Goal: Obtain resource: Obtain resource

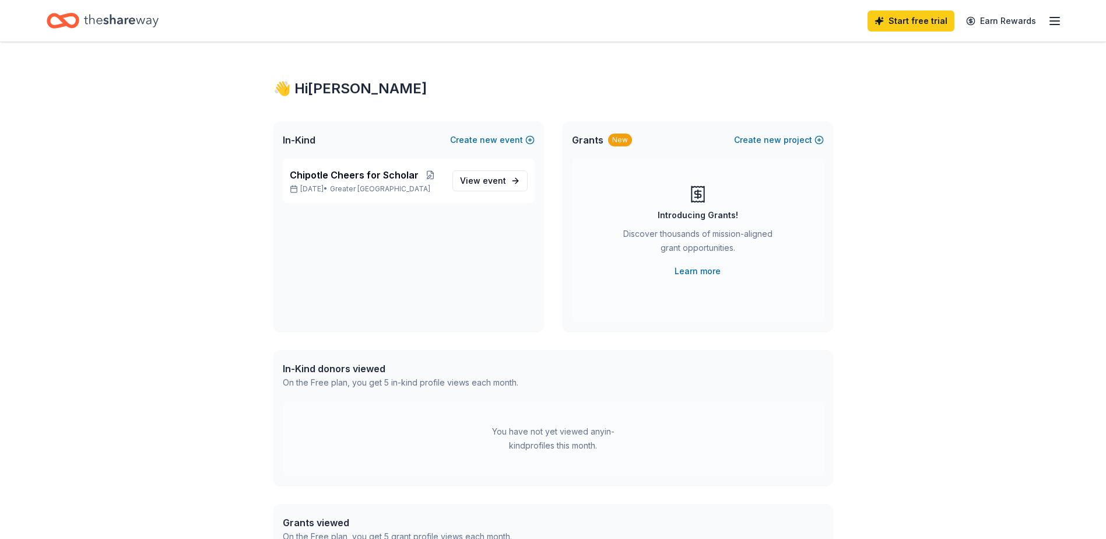
click at [612, 145] on div "New" at bounding box center [620, 140] width 24 height 13
click at [610, 136] on div "New" at bounding box center [620, 140] width 24 height 13
click at [603, 141] on div "Grants New" at bounding box center [602, 140] width 60 height 14
click at [696, 271] on link "Learn more" at bounding box center [698, 271] width 46 height 14
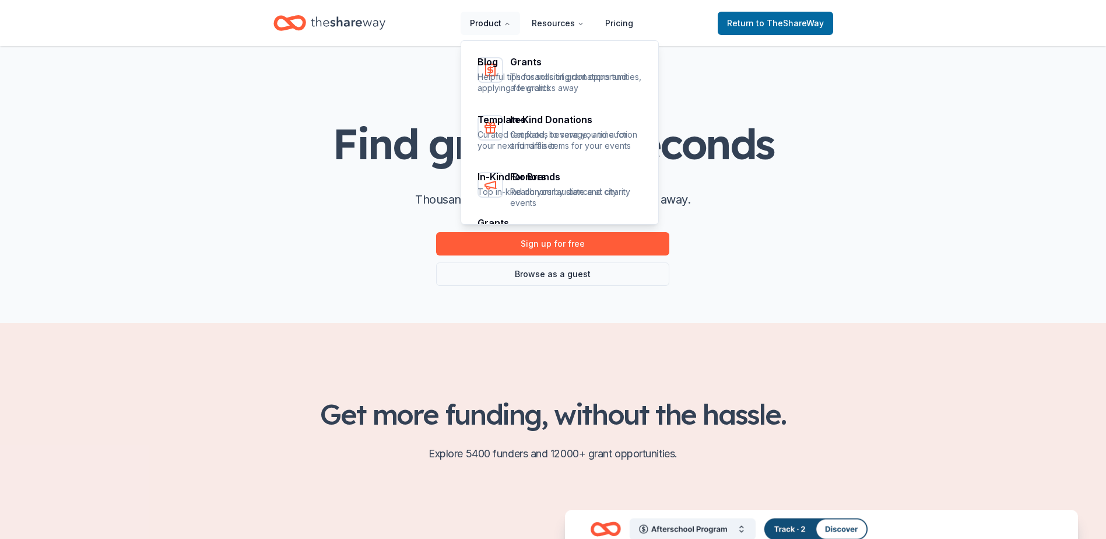
click at [507, 22] on icon "Main" at bounding box center [507, 23] width 7 height 7
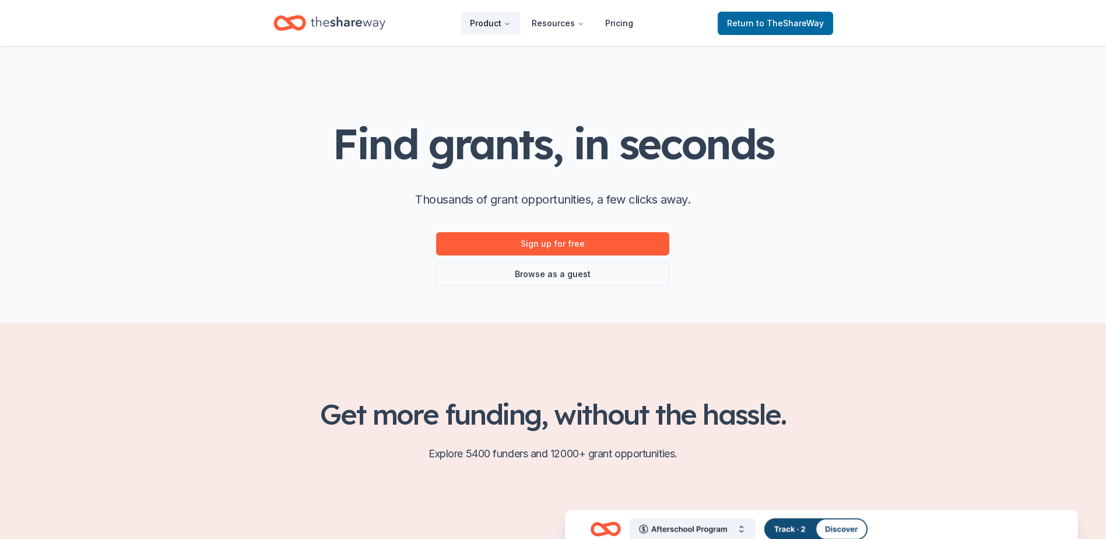
click at [507, 22] on icon "Main" at bounding box center [507, 23] width 7 height 7
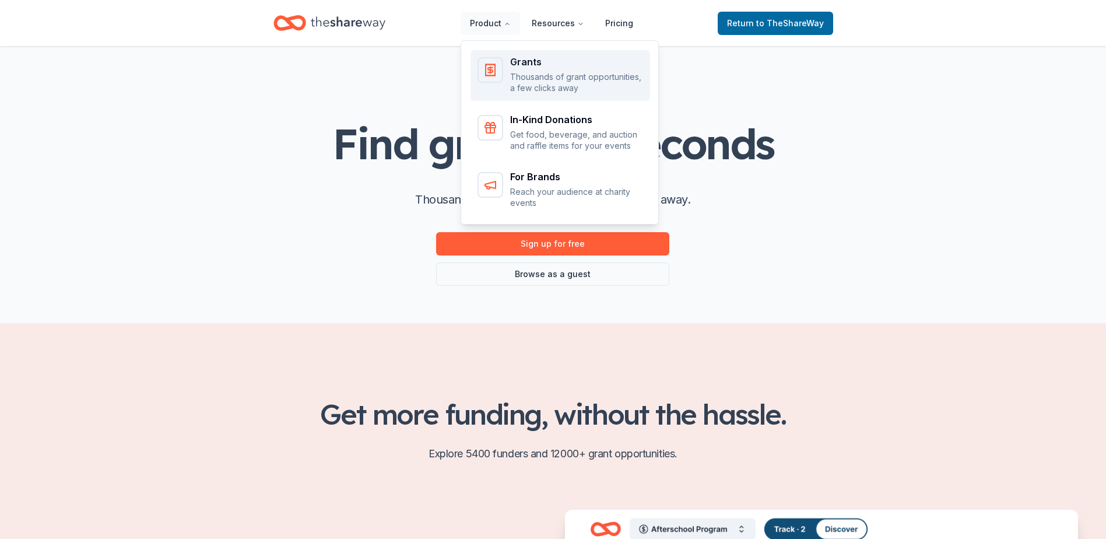
click at [531, 83] on p "Thousands of grant opportunities, a few clicks away" at bounding box center [576, 82] width 133 height 23
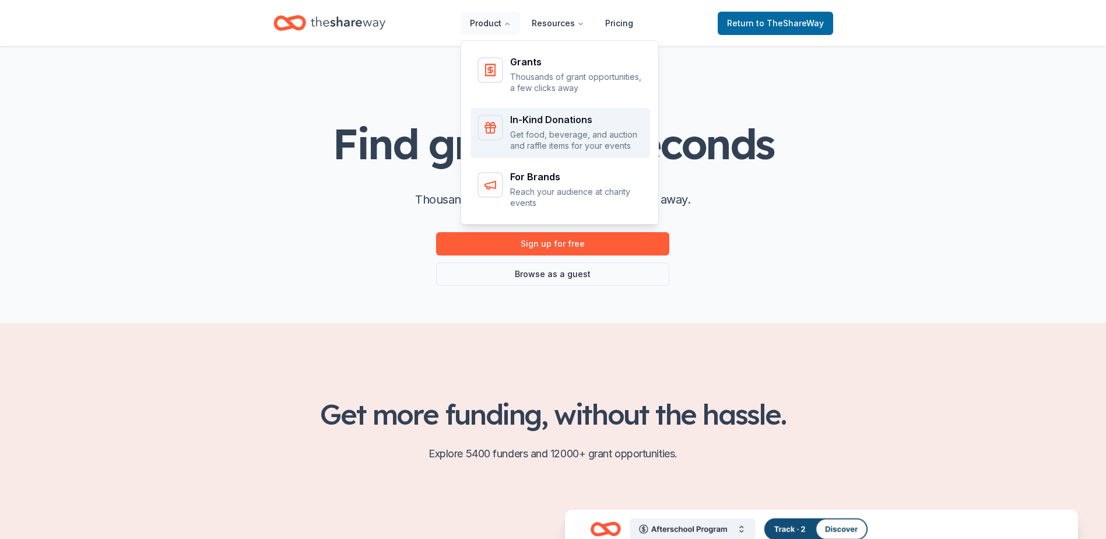
click at [538, 121] on div "In-Kind Donations" at bounding box center [576, 119] width 133 height 9
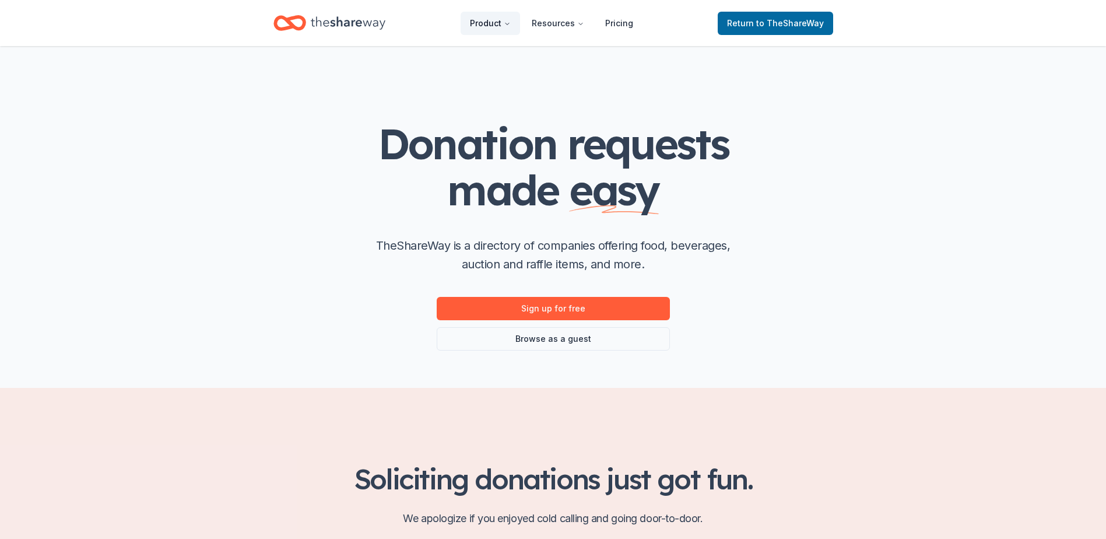
click at [511, 22] on icon "Main" at bounding box center [507, 23] width 7 height 7
click at [503, 27] on button "Product" at bounding box center [490, 23] width 59 height 23
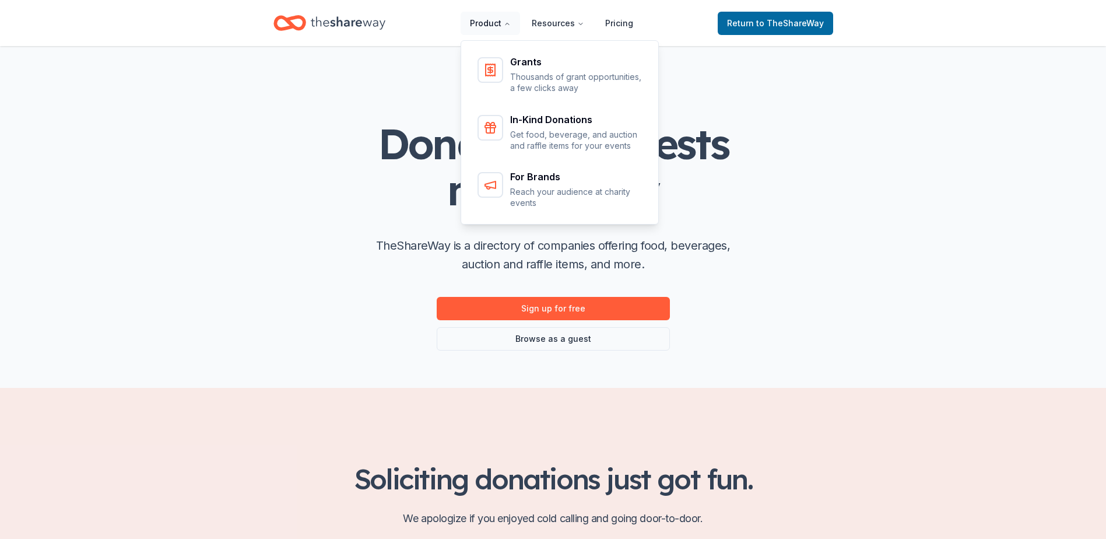
click at [514, 31] on button "Product" at bounding box center [490, 23] width 59 height 23
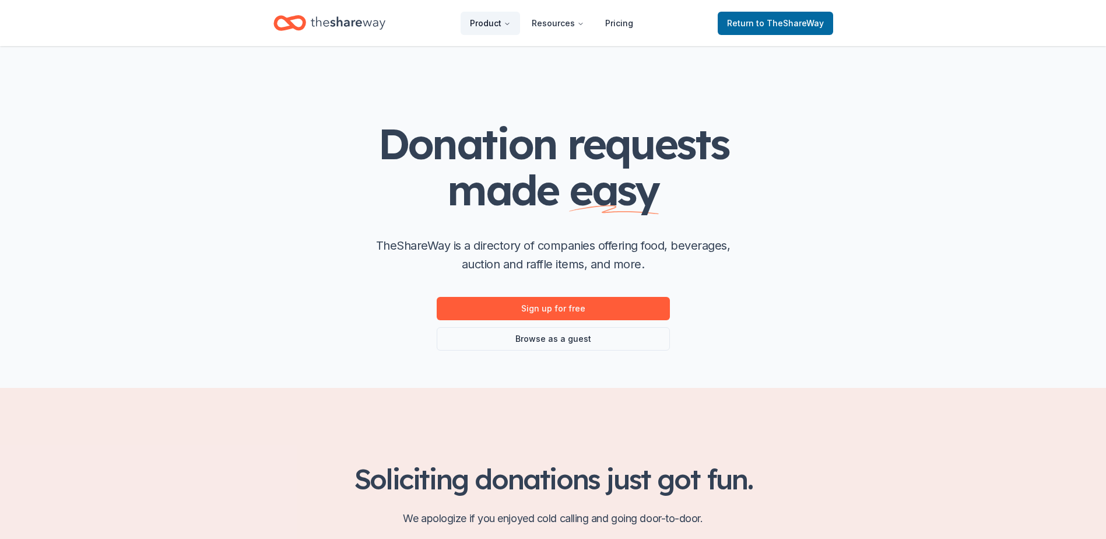
click at [514, 31] on button "Product" at bounding box center [490, 23] width 59 height 23
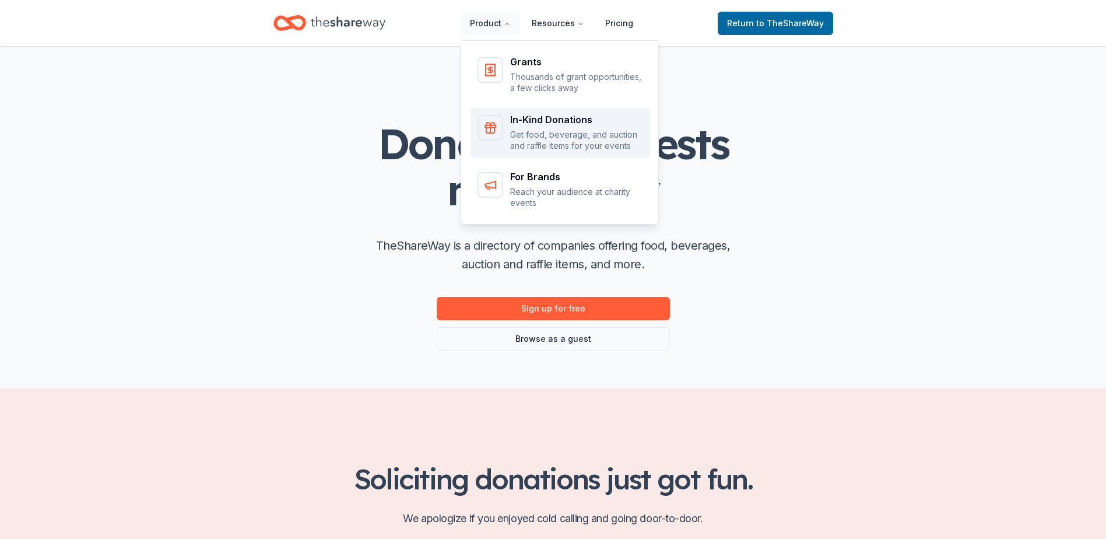
click at [521, 137] on p "Get food, beverage, and auction and raffle items for your events" at bounding box center [576, 140] width 133 height 23
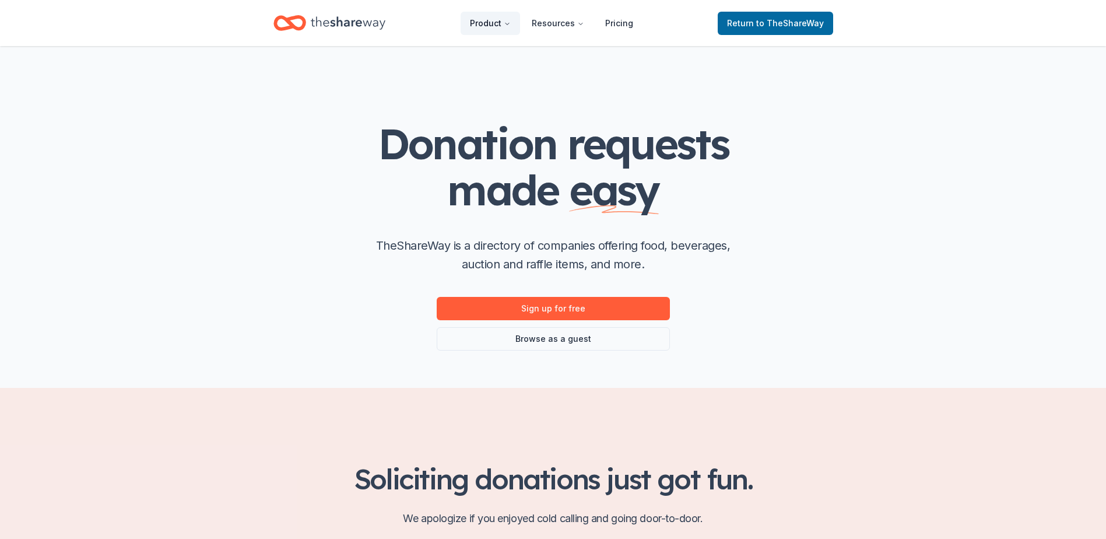
click at [487, 29] on button "Product" at bounding box center [490, 23] width 59 height 23
click at [592, 342] on link "Browse as a guest" at bounding box center [553, 338] width 233 height 23
click at [578, 342] on link "Browse as a guest" at bounding box center [553, 338] width 233 height 23
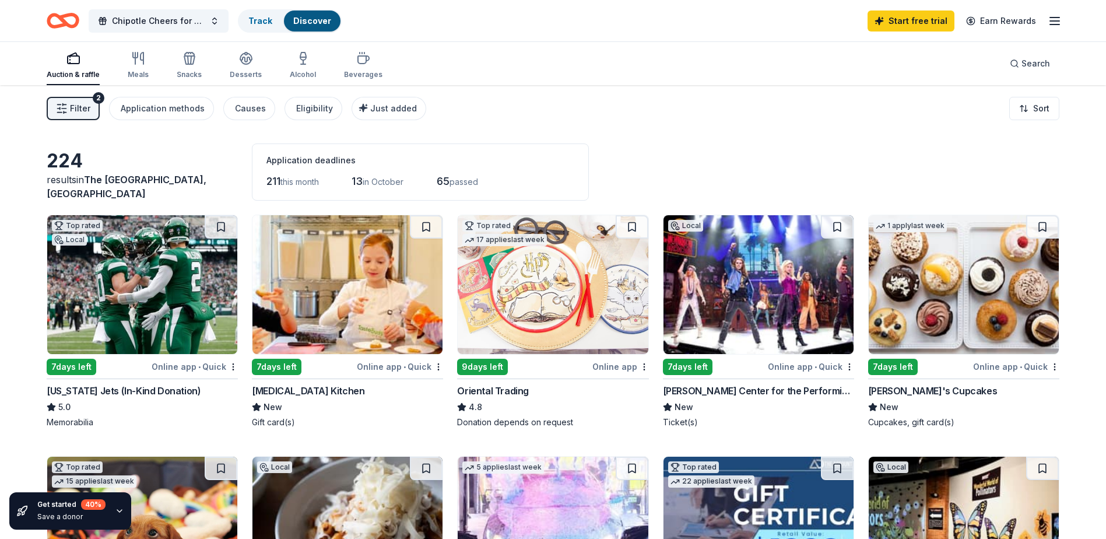
click at [328, 305] on img at bounding box center [347, 284] width 190 height 139
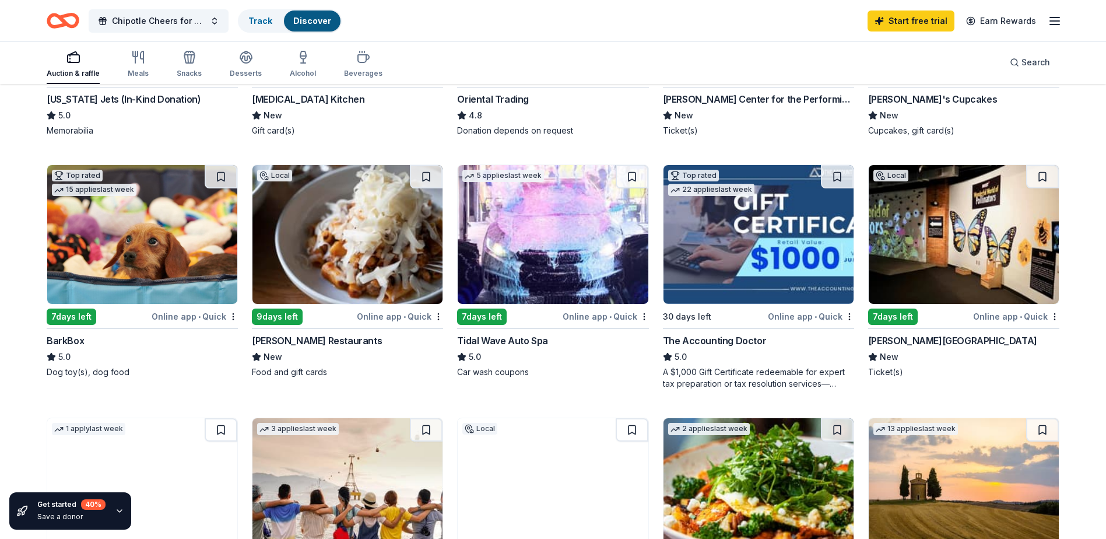
scroll to position [117, 0]
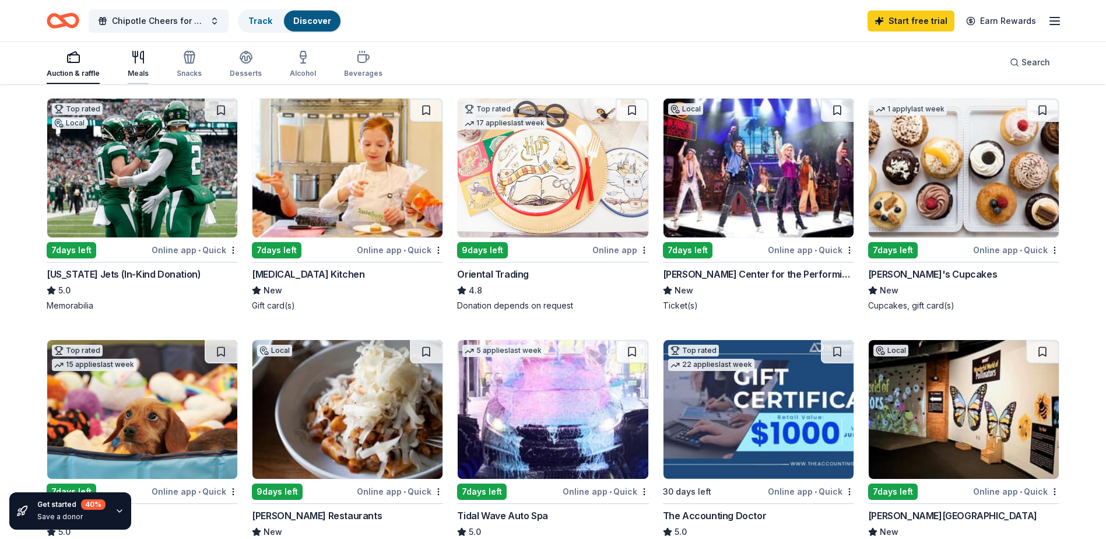
click at [135, 65] on div "Meals" at bounding box center [138, 64] width 21 height 28
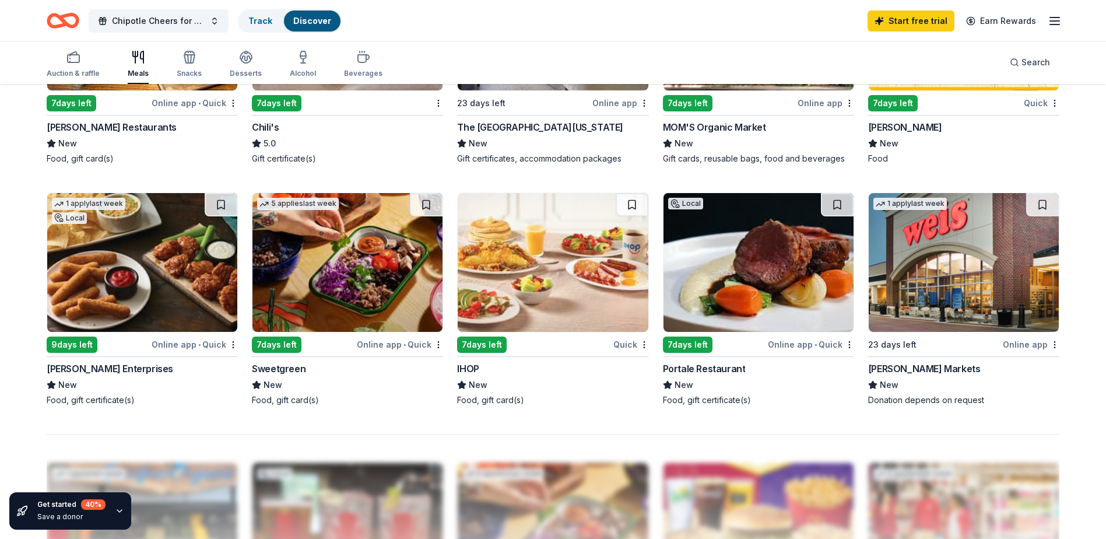
scroll to position [641, 0]
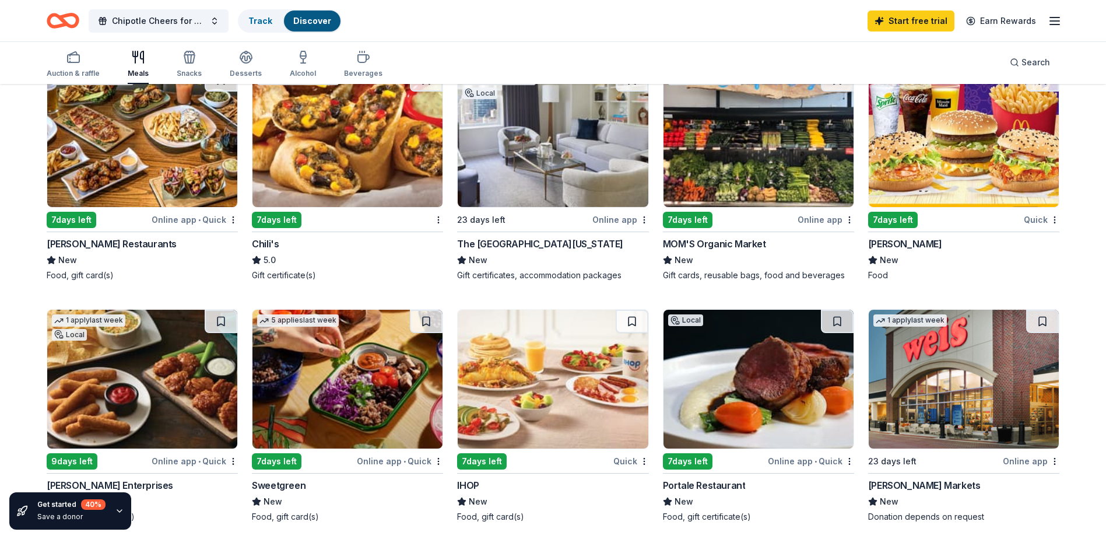
click at [970, 163] on img at bounding box center [964, 137] width 190 height 139
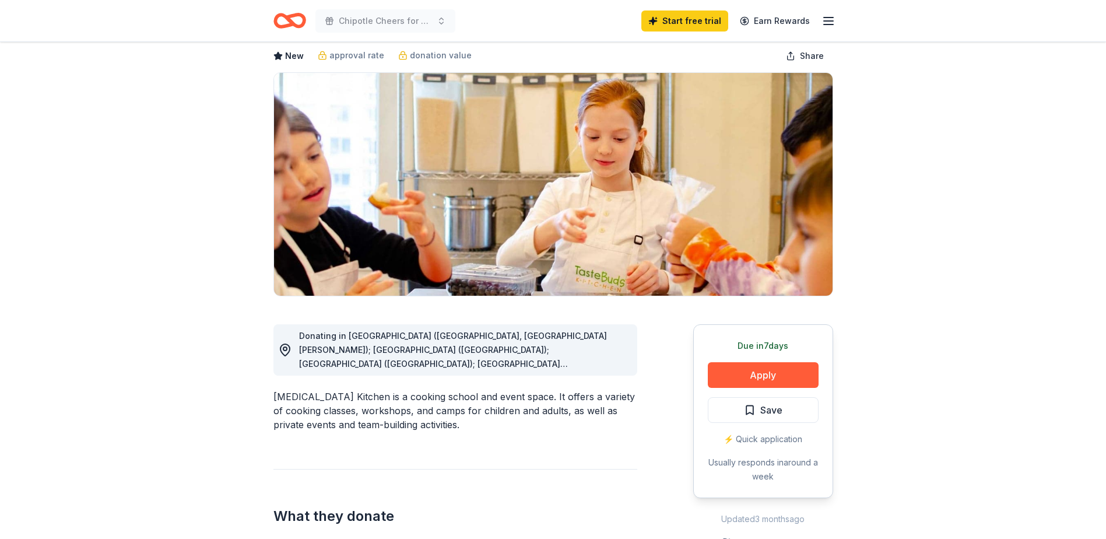
scroll to position [117, 0]
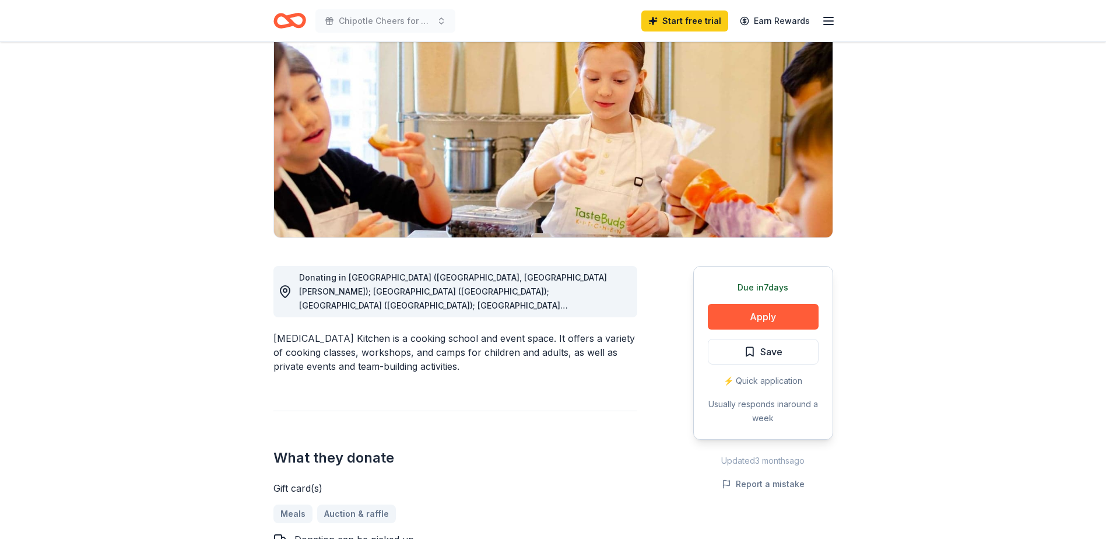
drag, startPoint x: 553, startPoint y: 340, endPoint x: 593, endPoint y: 378, distance: 55.3
click at [615, 371] on div "Taste Buds Kitchen is a cooking school and event space. It offers a variety of …" at bounding box center [455, 352] width 364 height 42
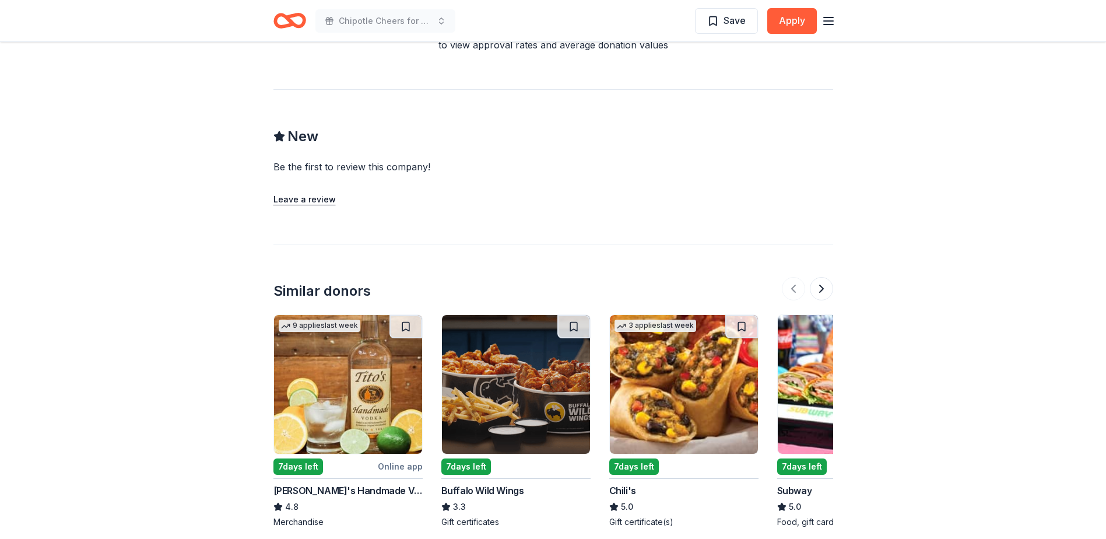
scroll to position [1108, 0]
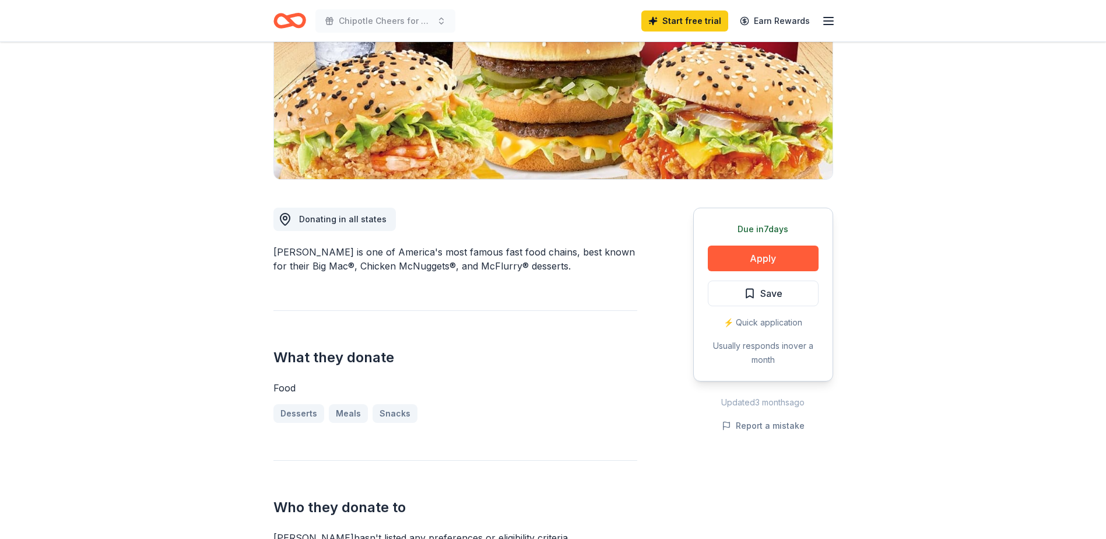
scroll to position [291, 0]
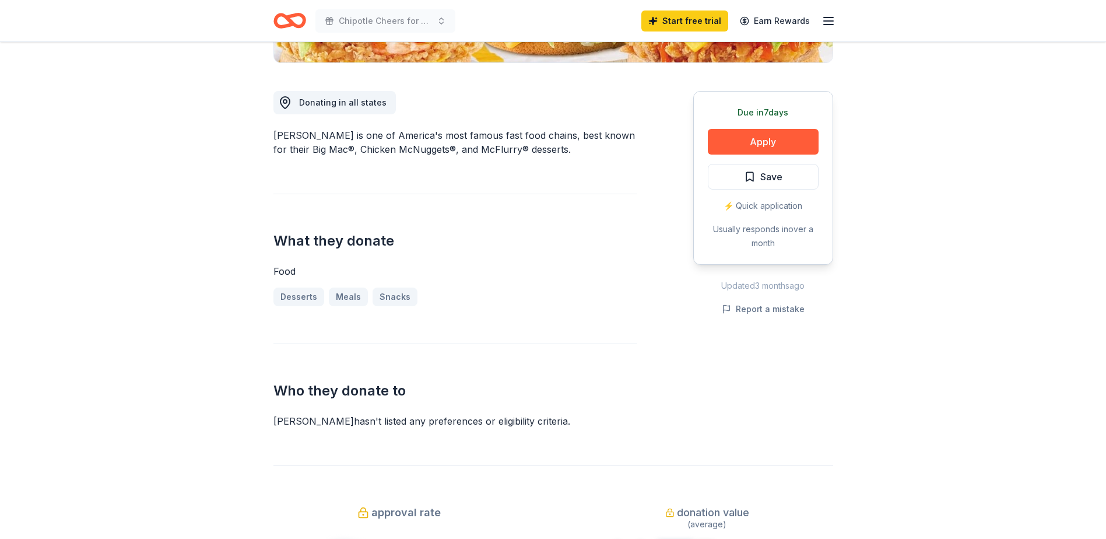
drag, startPoint x: 262, startPoint y: 133, endPoint x: 593, endPoint y: 163, distance: 332.5
click at [593, 163] on div "[PERSON_NAME] New approval rate donation value Share Donating in all states [PE…" at bounding box center [553, 501] width 597 height 1502
drag, startPoint x: 270, startPoint y: 135, endPoint x: 600, endPoint y: 139, distance: 330.0
click at [589, 138] on div "[PERSON_NAME] New approval rate donation value Share Donating in all states [PE…" at bounding box center [553, 501] width 597 height 1502
